Goal: Check status: Check status

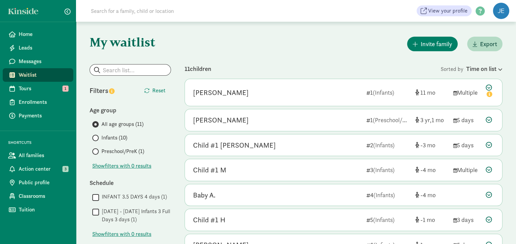
click at [113, 139] on span "Infants (10)" at bounding box center [114, 138] width 26 height 8
click at [97, 139] on input "Infants (10)" at bounding box center [94, 138] width 4 height 4
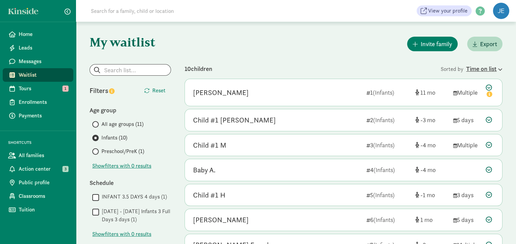
click at [476, 68] on div "Time on list" at bounding box center [484, 68] width 36 height 9
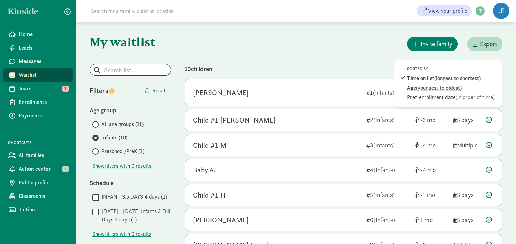
click at [422, 88] on span "(youngest to oldest)" at bounding box center [439, 87] width 46 height 7
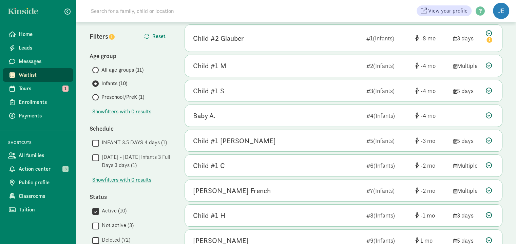
scroll to position [191, 0]
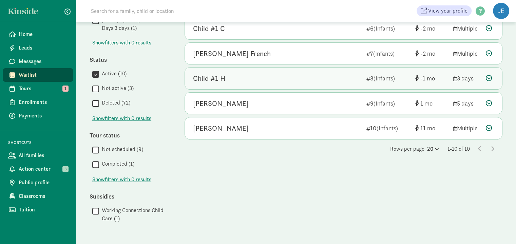
click at [491, 76] on icon at bounding box center [489, 78] width 6 height 6
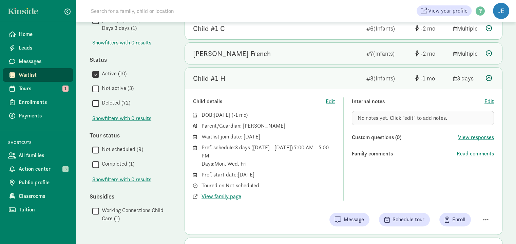
click at [491, 52] on icon at bounding box center [489, 53] width 6 height 6
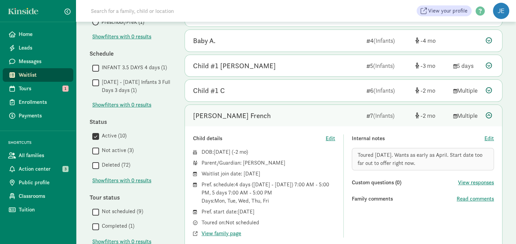
scroll to position [123, 0]
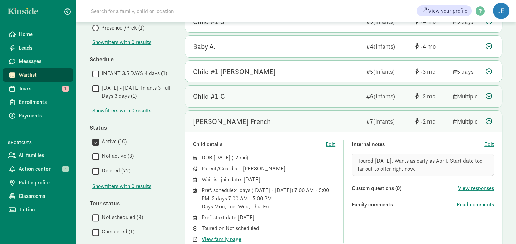
click at [489, 96] on icon at bounding box center [489, 96] width 6 height 6
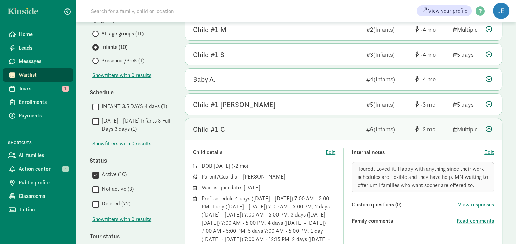
scroll to position [90, 0]
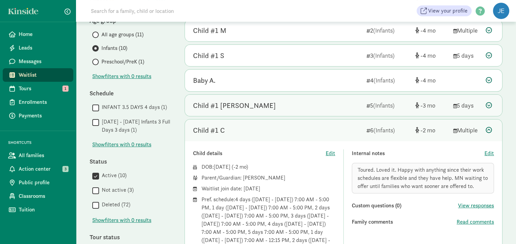
click at [491, 105] on icon at bounding box center [489, 105] width 6 height 6
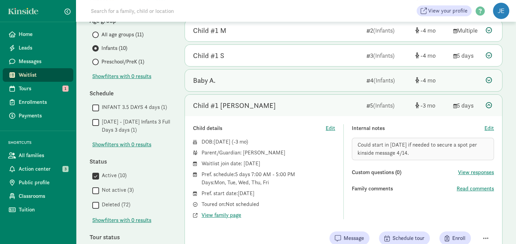
click at [491, 78] on icon at bounding box center [489, 80] width 6 height 6
